Goal: Download file/media

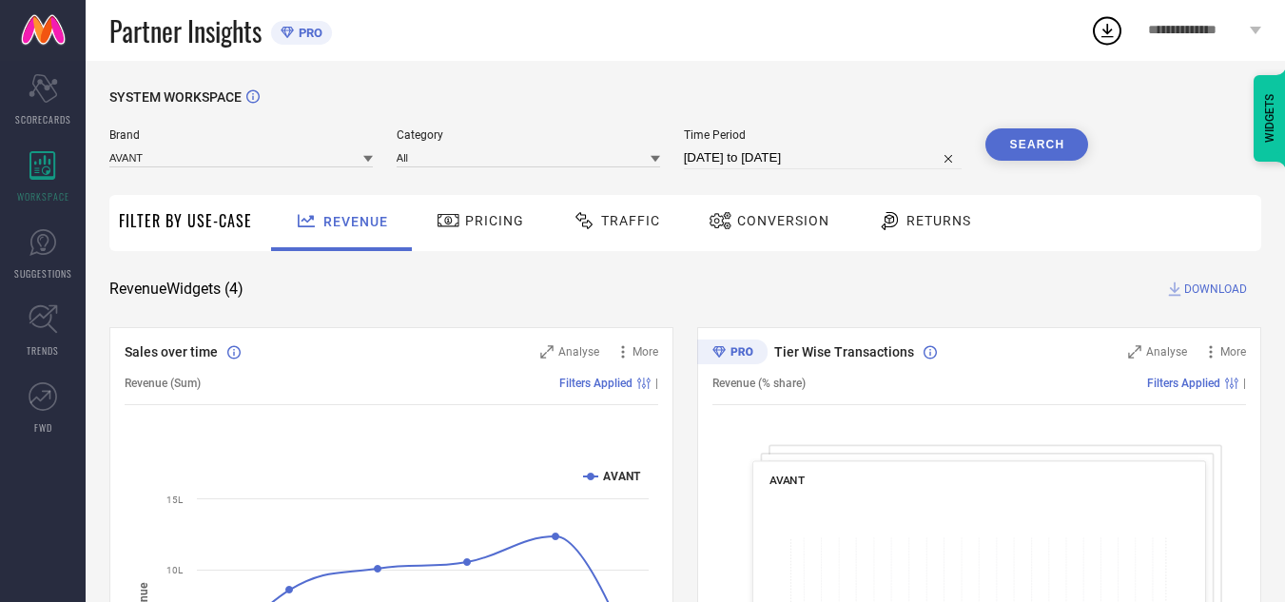
select select "7"
select select "2025"
select select "8"
select select "2025"
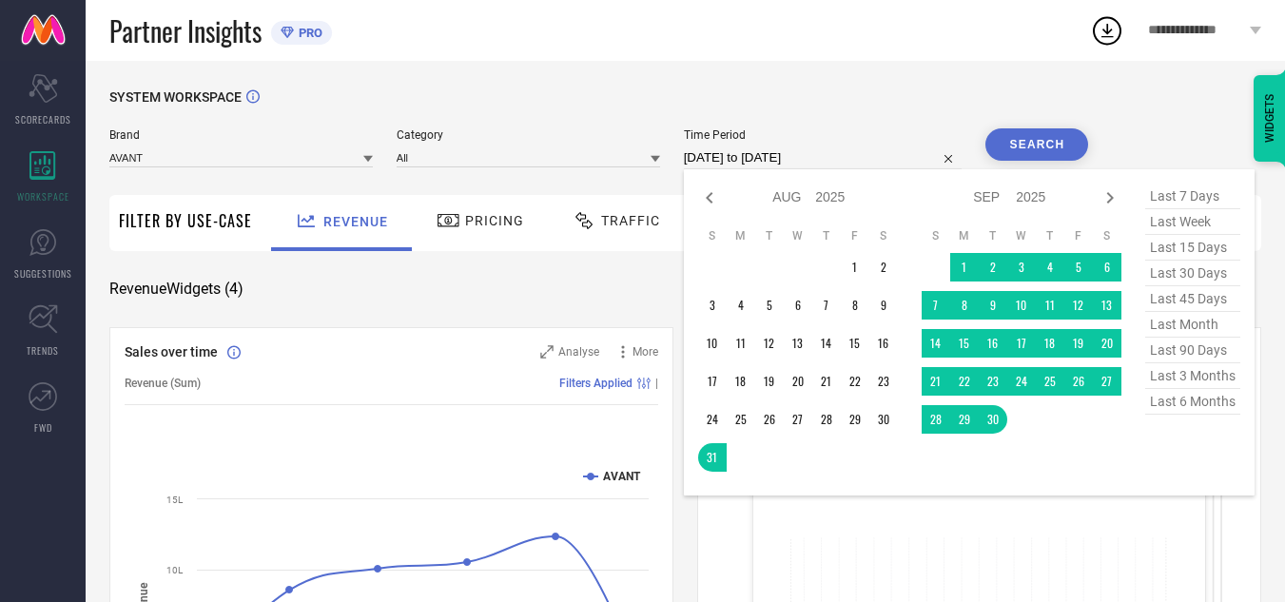
click at [797, 157] on input "[DATE] to [DATE]" at bounding box center [823, 157] width 279 height 23
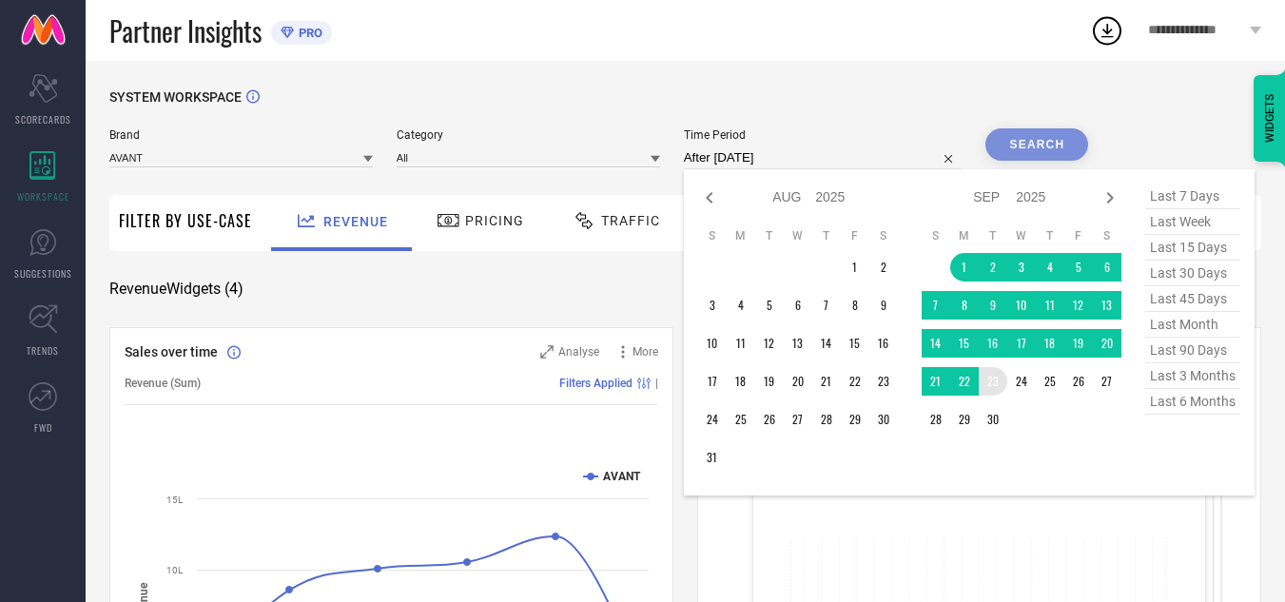
drag, startPoint x: 966, startPoint y: 263, endPoint x: 997, endPoint y: 418, distance: 158.0
click at [997, 418] on tbody "1 2 3 4 5 6 7 8 9 10 11 12 13 14 15 16 17 18 19 20 21 22 23 24 25 26 27 28 29 30" at bounding box center [1022, 343] width 200 height 181
type input "[DATE] to [DATE]"
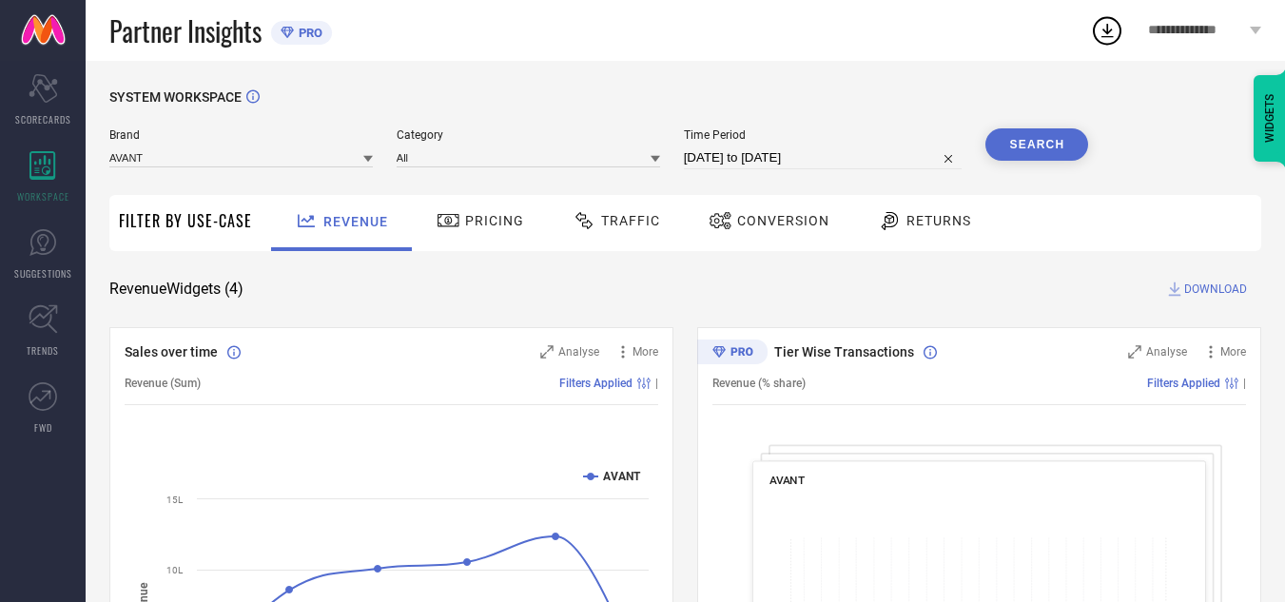
click at [1033, 138] on button "Search" at bounding box center [1036, 144] width 103 height 32
click at [636, 207] on div "Traffic" at bounding box center [616, 220] width 97 height 32
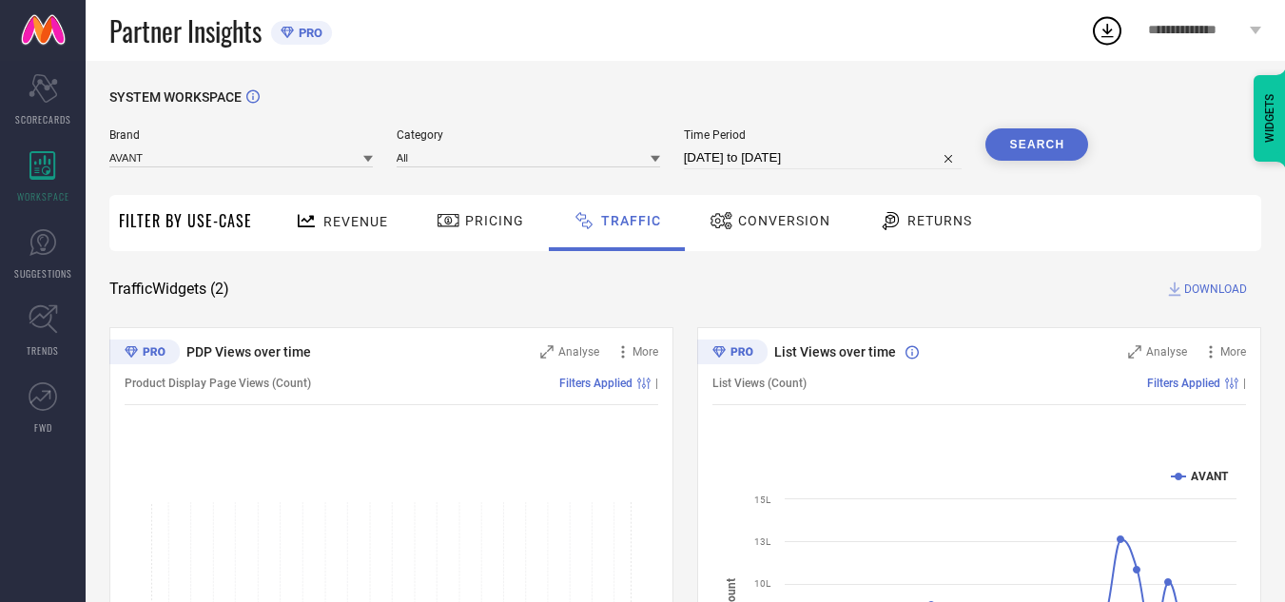
click at [1185, 288] on span "DOWNLOAD" at bounding box center [1215, 289] width 63 height 19
click at [846, 144] on div "Time Period [DATE] to [DATE]" at bounding box center [823, 148] width 279 height 41
select select "8"
select select "2025"
select select "9"
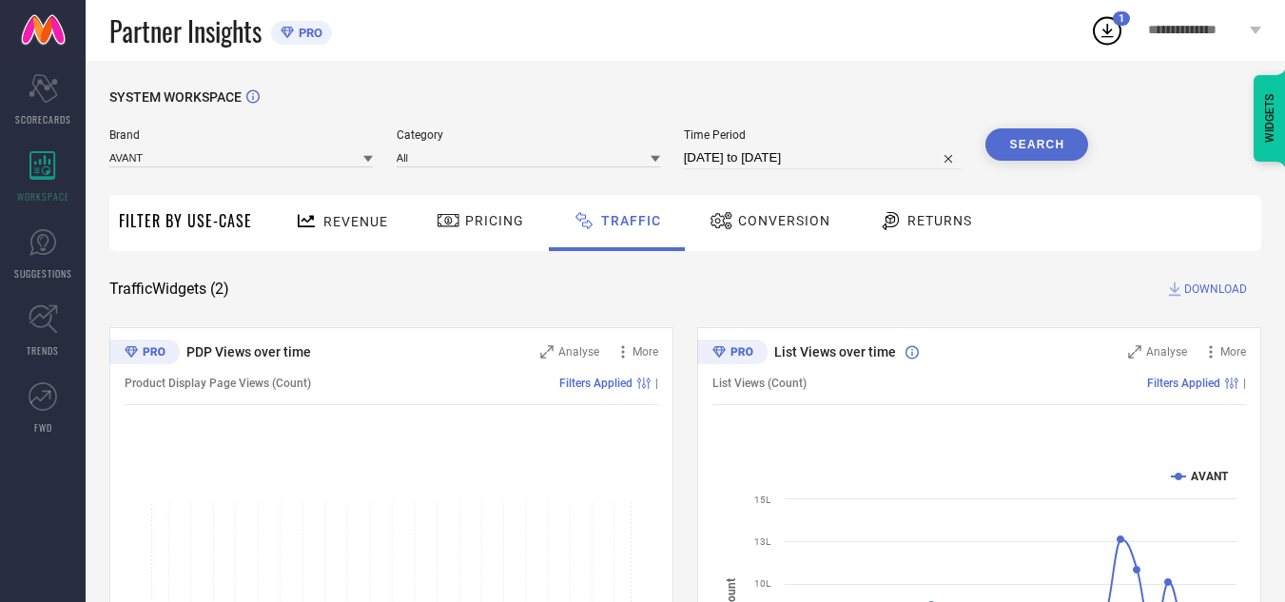
select select "2025"
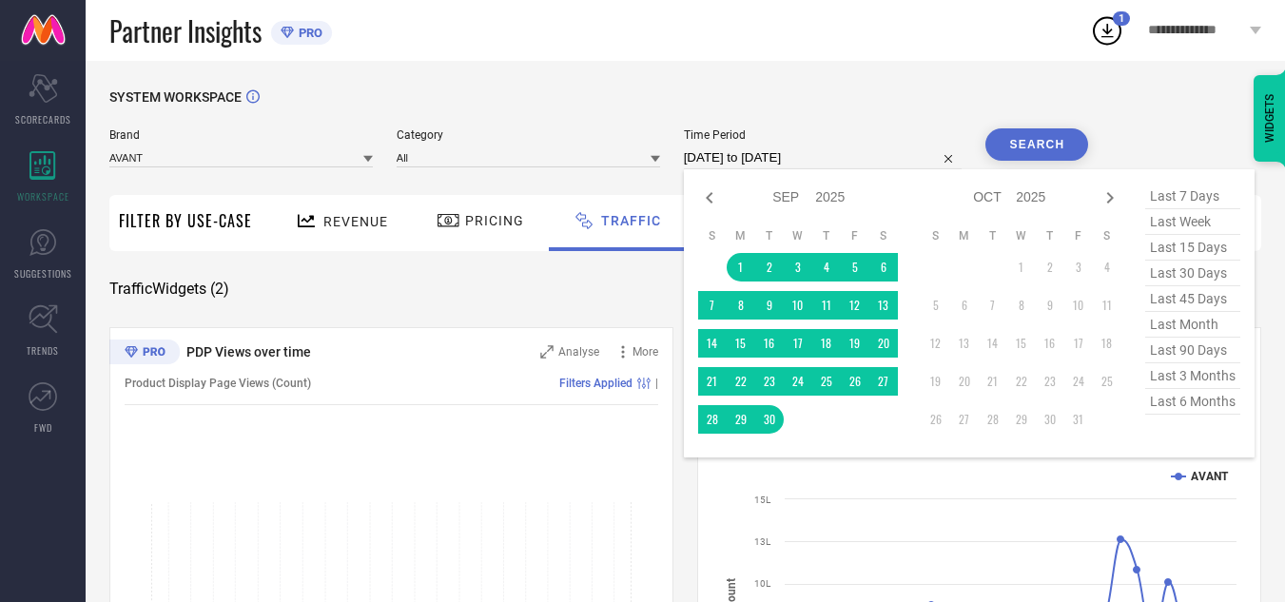
click at [848, 162] on input "[DATE] to [DATE]" at bounding box center [823, 157] width 279 height 23
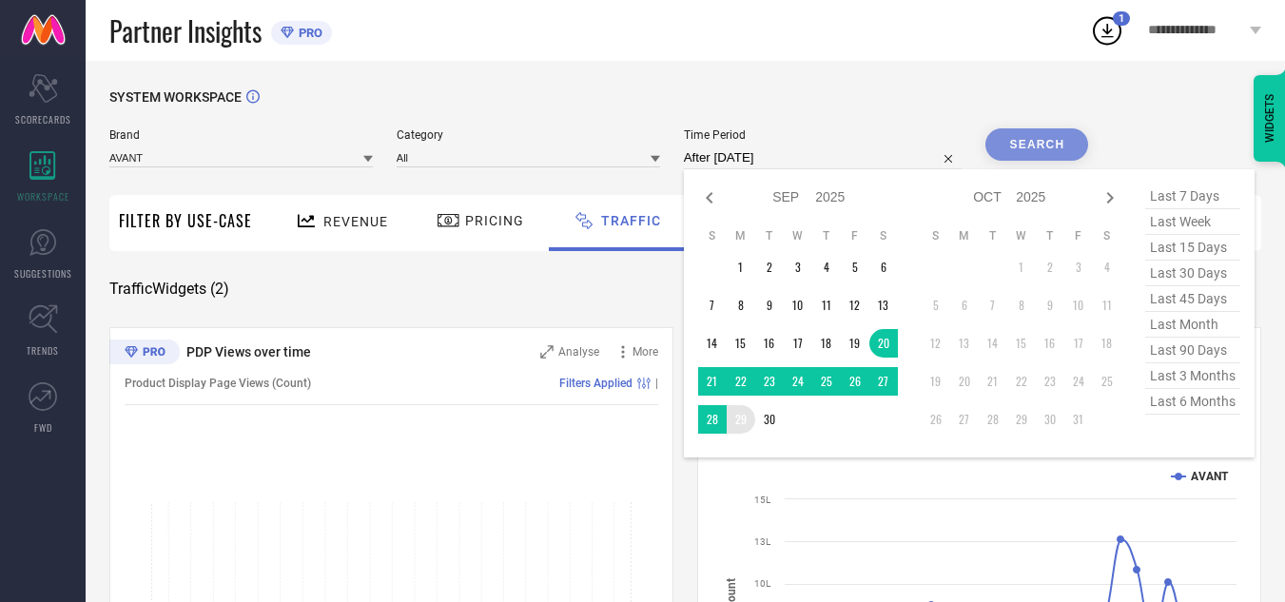
drag, startPoint x: 882, startPoint y: 340, endPoint x: 775, endPoint y: 421, distance: 133.7
click at [775, 421] on tbody "1 2 3 4 5 6 7 8 9 10 11 12 13 14 15 16 17 18 19 20 21 22 23 24 25 26 27 28 29 30" at bounding box center [798, 343] width 200 height 181
type input "[DATE] to [DATE]"
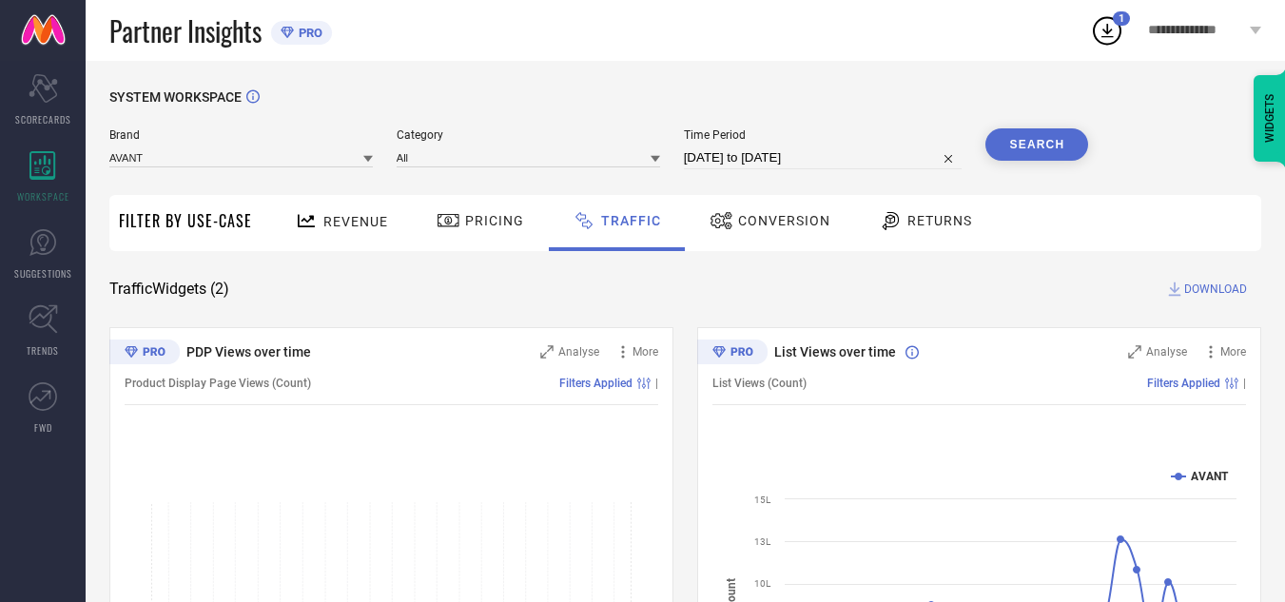
click at [1026, 143] on button "Search" at bounding box center [1036, 144] width 103 height 32
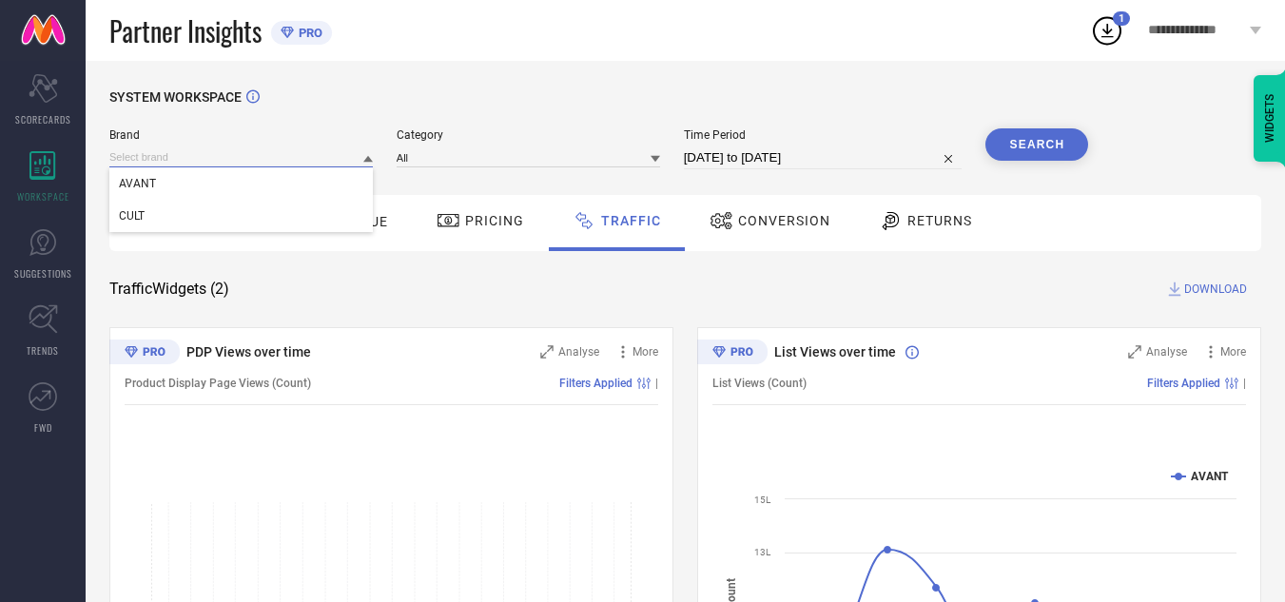
click at [330, 162] on input at bounding box center [240, 157] width 263 height 20
click at [332, 209] on div "CULT" at bounding box center [240, 216] width 263 height 32
click at [517, 156] on input at bounding box center [528, 157] width 263 height 20
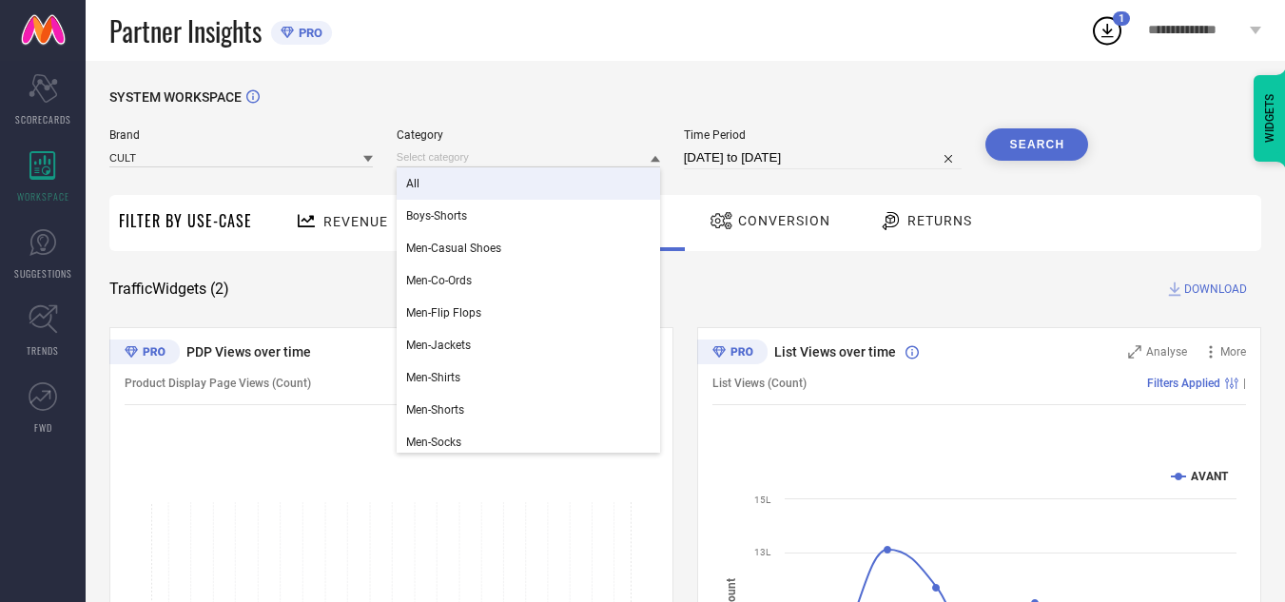
click at [526, 186] on div "All" at bounding box center [528, 183] width 263 height 32
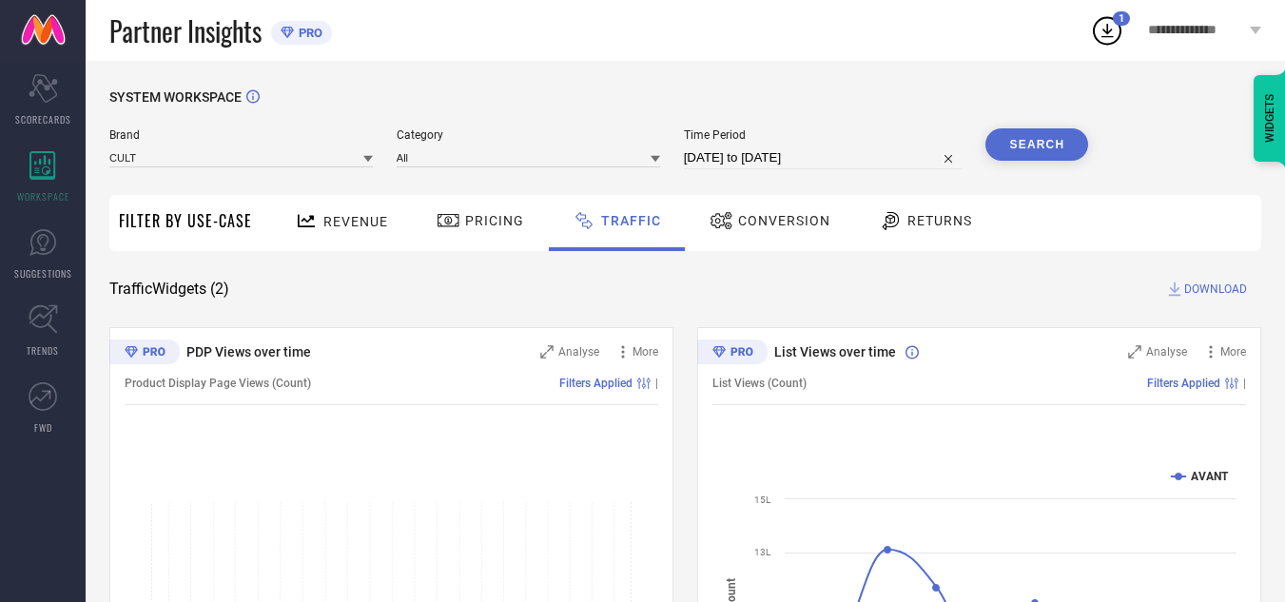
click at [1028, 140] on button "Search" at bounding box center [1036, 144] width 103 height 32
click at [1189, 288] on span "DOWNLOAD" at bounding box center [1215, 289] width 63 height 19
